Goal: Download file/media

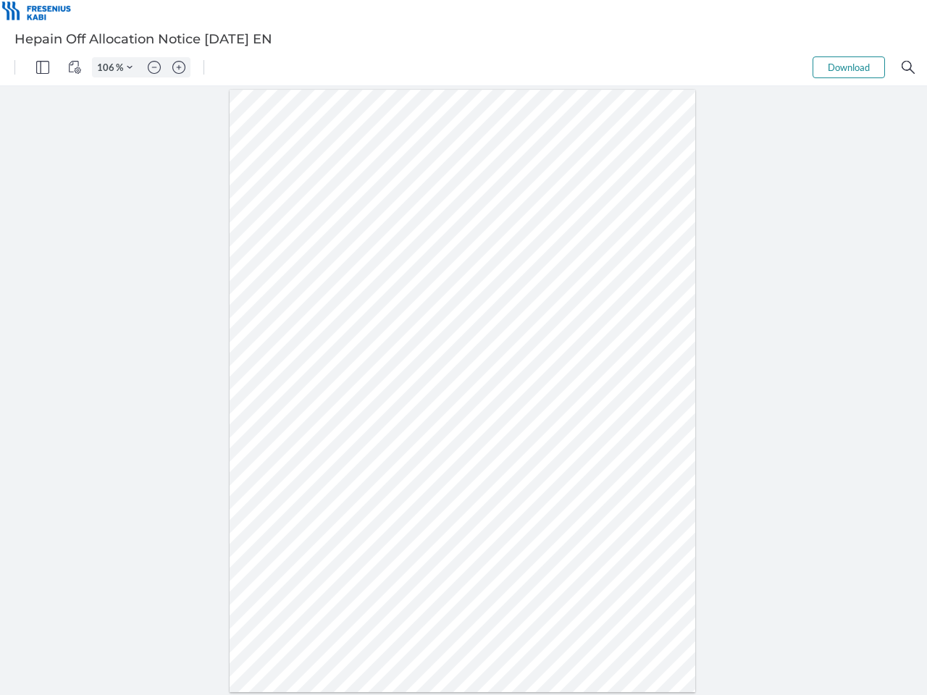
click at [43, 67] on img "Panel" at bounding box center [42, 67] width 13 height 13
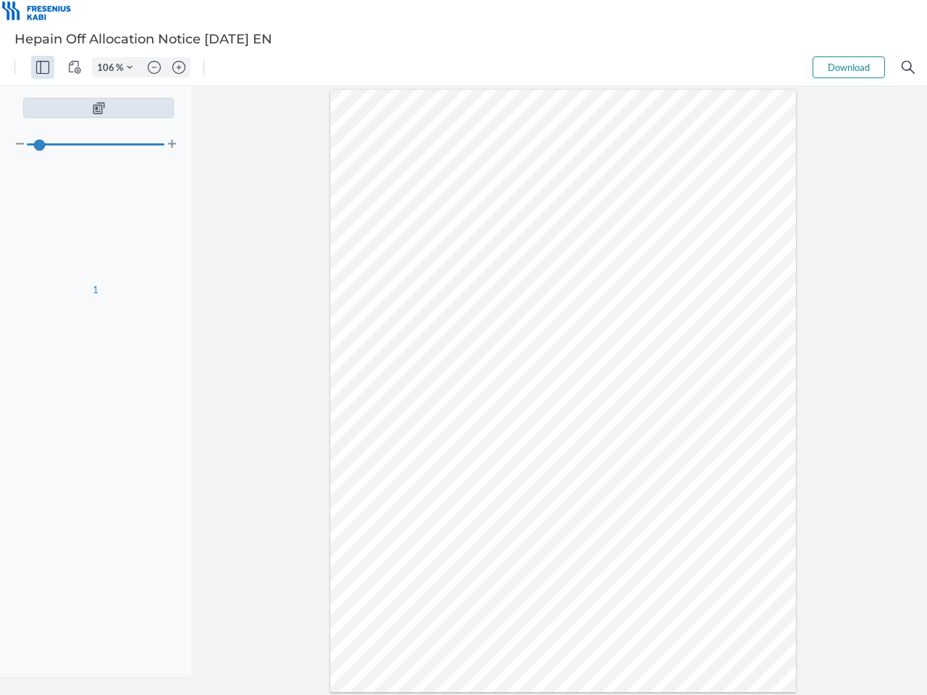
click at [75, 67] on img "View Controls" at bounding box center [74, 67] width 13 height 13
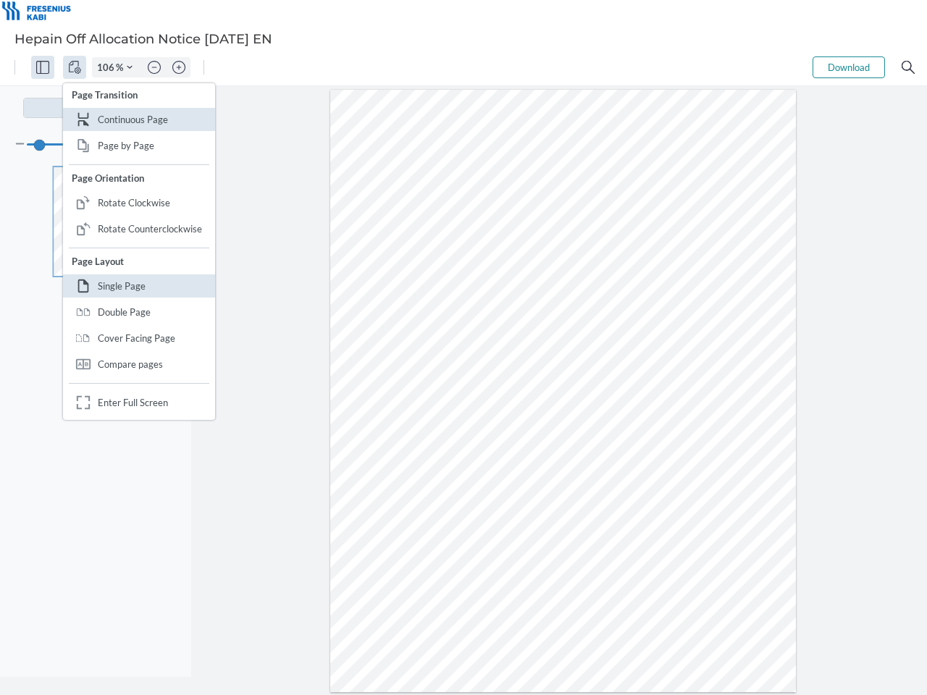
click at [108, 67] on input "106" at bounding box center [104, 67] width 23 height 13
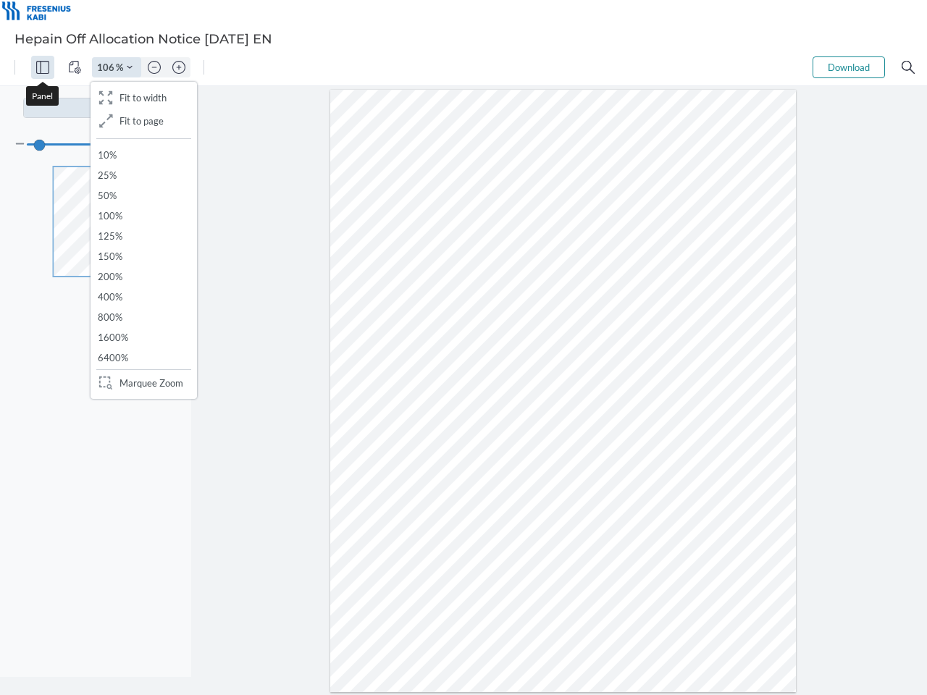
click at [130, 67] on img "Zoom Controls" at bounding box center [130, 67] width 6 height 6
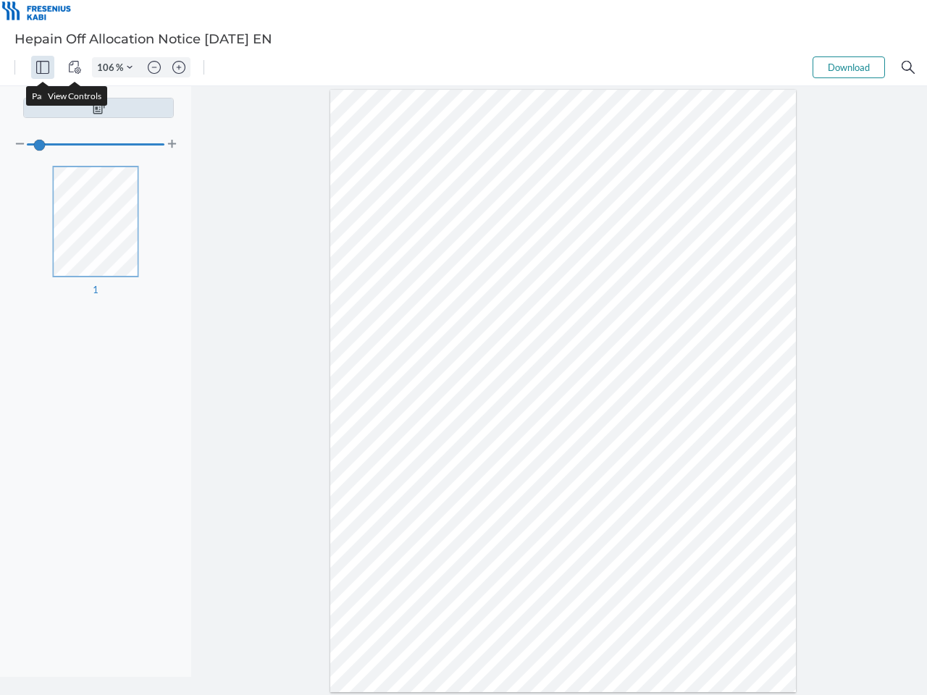
click at [154, 67] on img "Zoom out" at bounding box center [154, 67] width 13 height 13
click at [179, 67] on img "Zoom in" at bounding box center [178, 67] width 13 height 13
type input "106"
click at [848, 67] on button "Download" at bounding box center [848, 67] width 72 height 22
click at [908, 67] on img "Search" at bounding box center [907, 67] width 13 height 13
